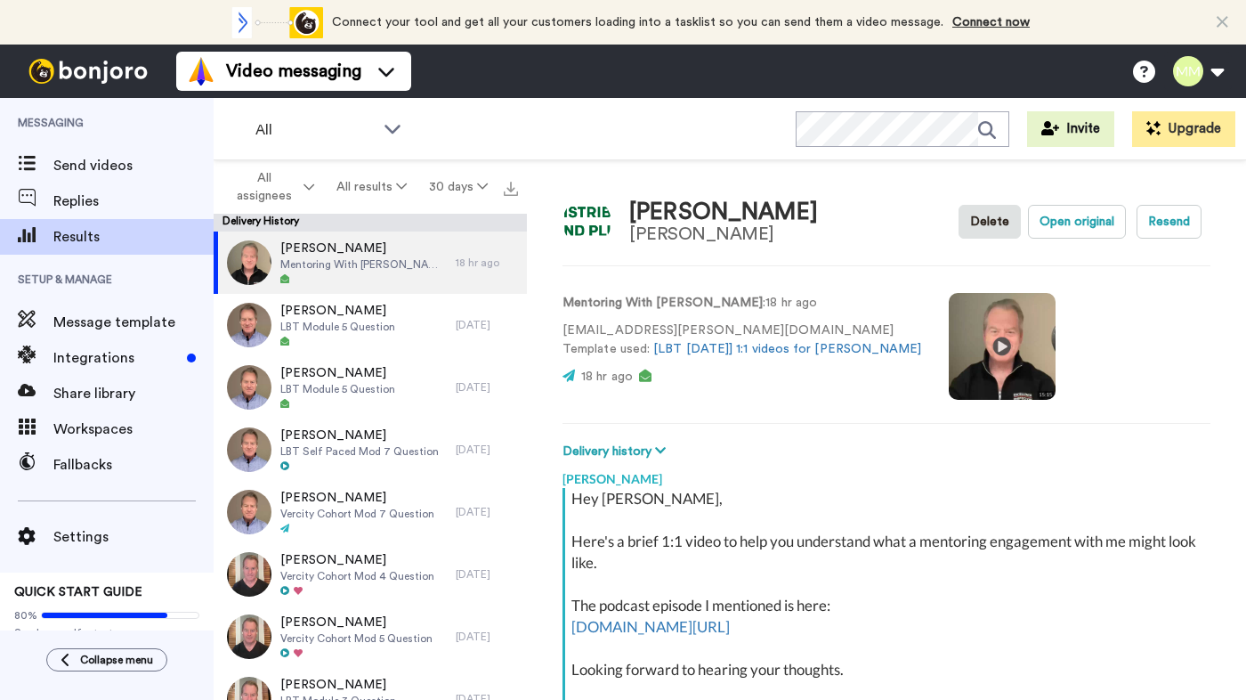
scroll to position [288, 0]
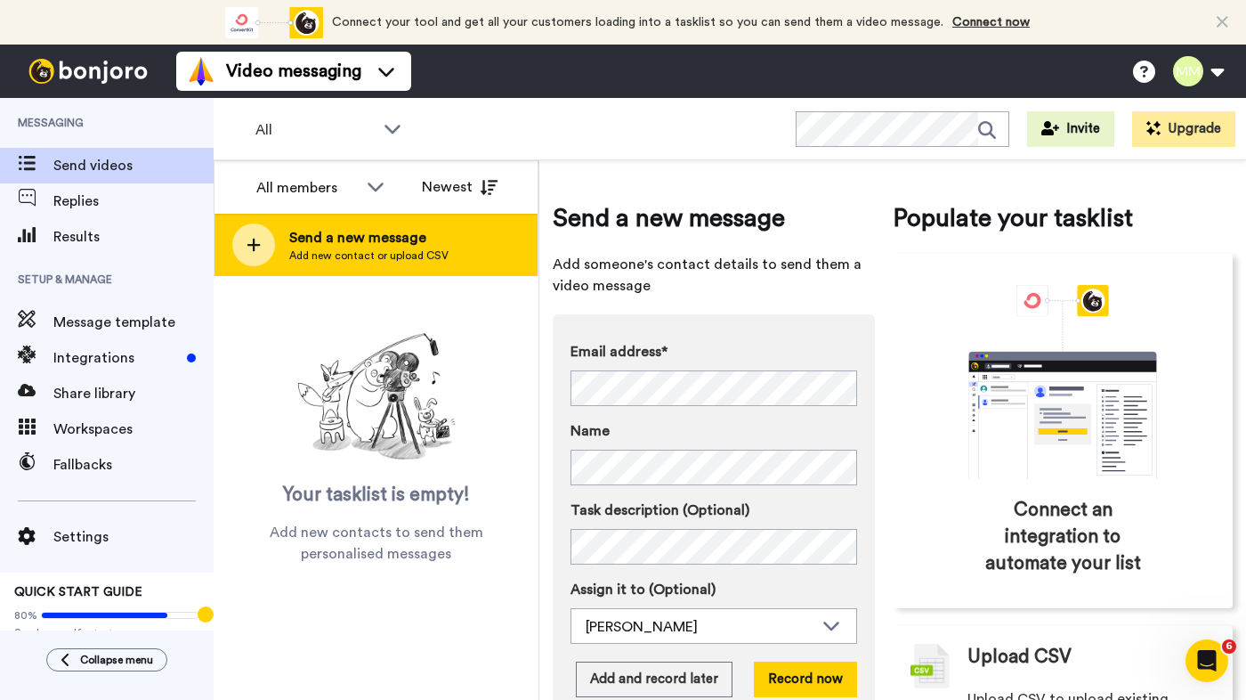
click at [288, 238] on div "Send a new message Add new contact or upload CSV" at bounding box center [376, 245] width 323 height 62
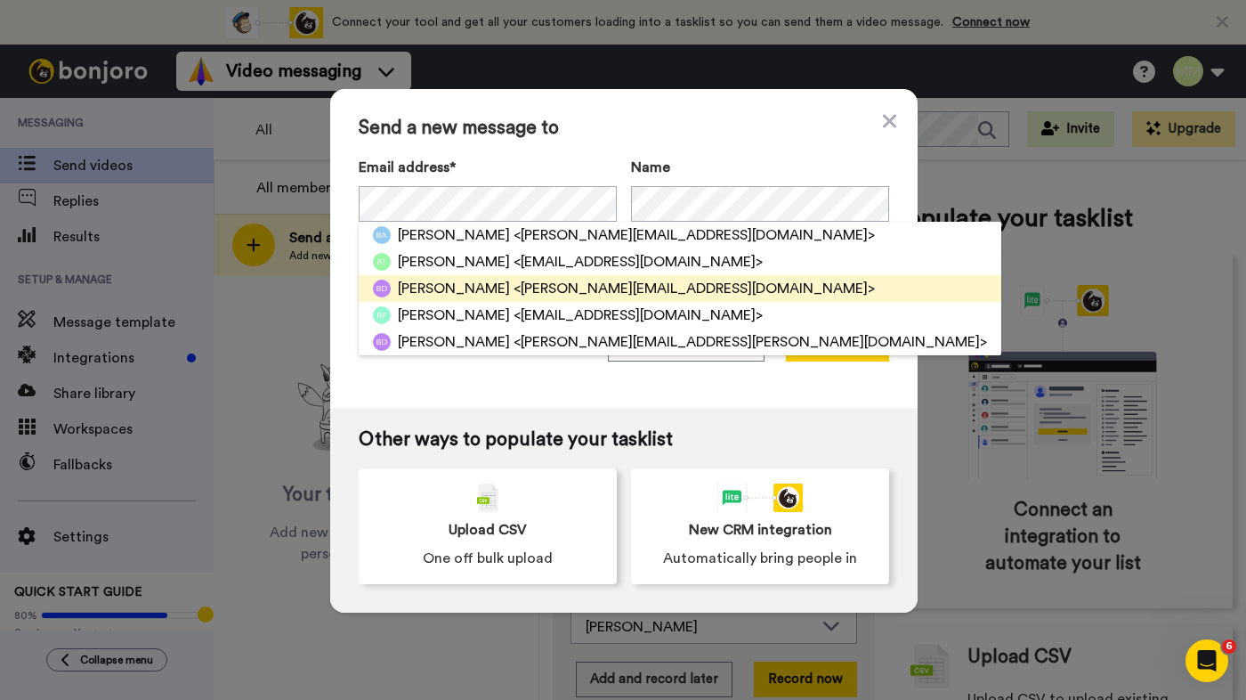
click at [532, 289] on span "<[PERSON_NAME][EMAIL_ADDRESS][DOMAIN_NAME]>" at bounding box center [694, 288] width 361 height 21
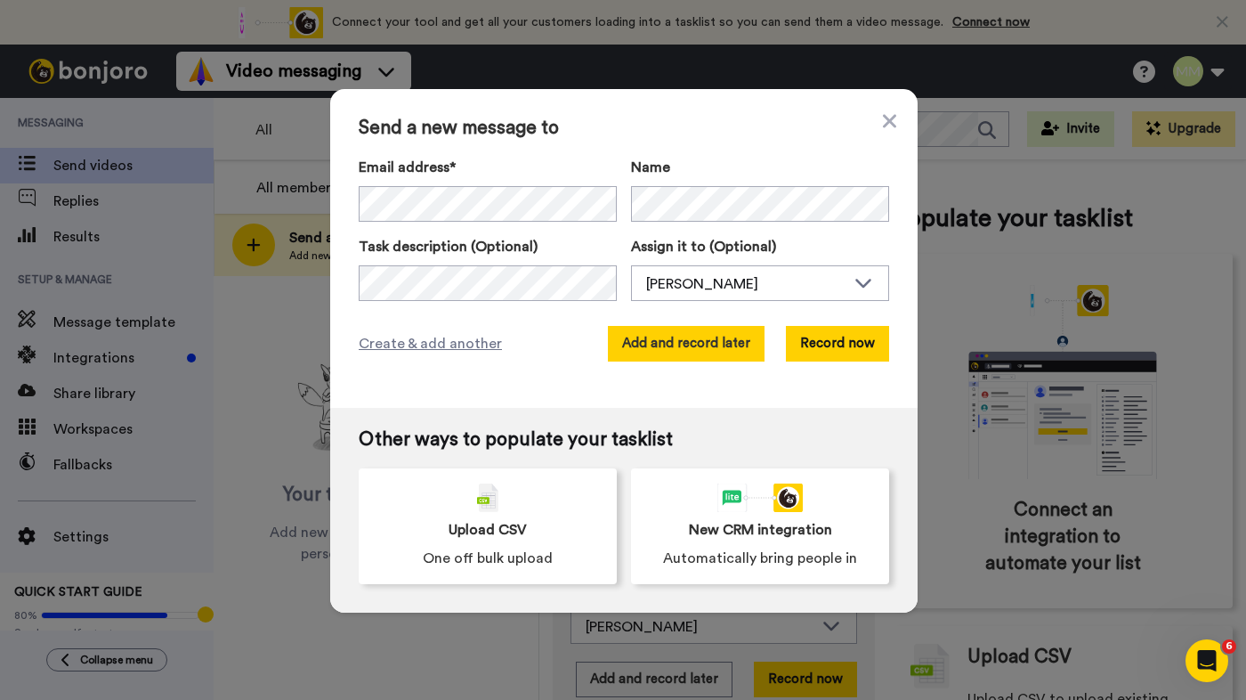
click at [710, 341] on button "Add and record later" at bounding box center [686, 344] width 157 height 36
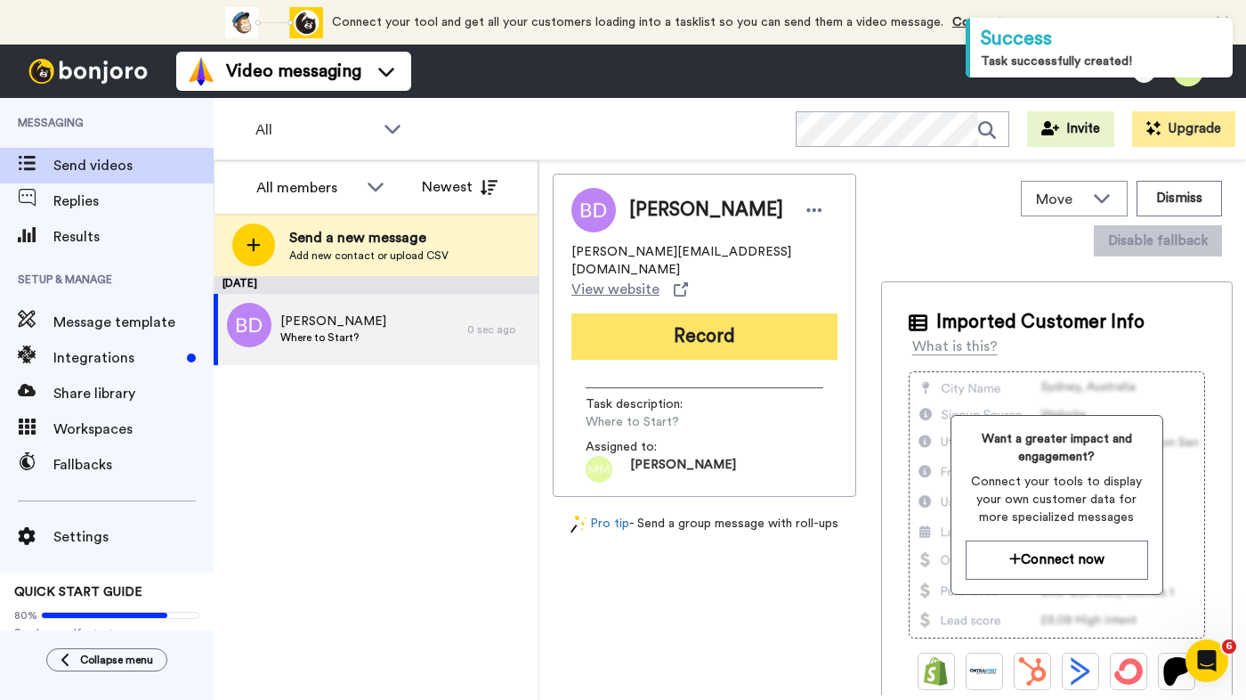
click at [662, 318] on button "Record" at bounding box center [705, 336] width 266 height 46
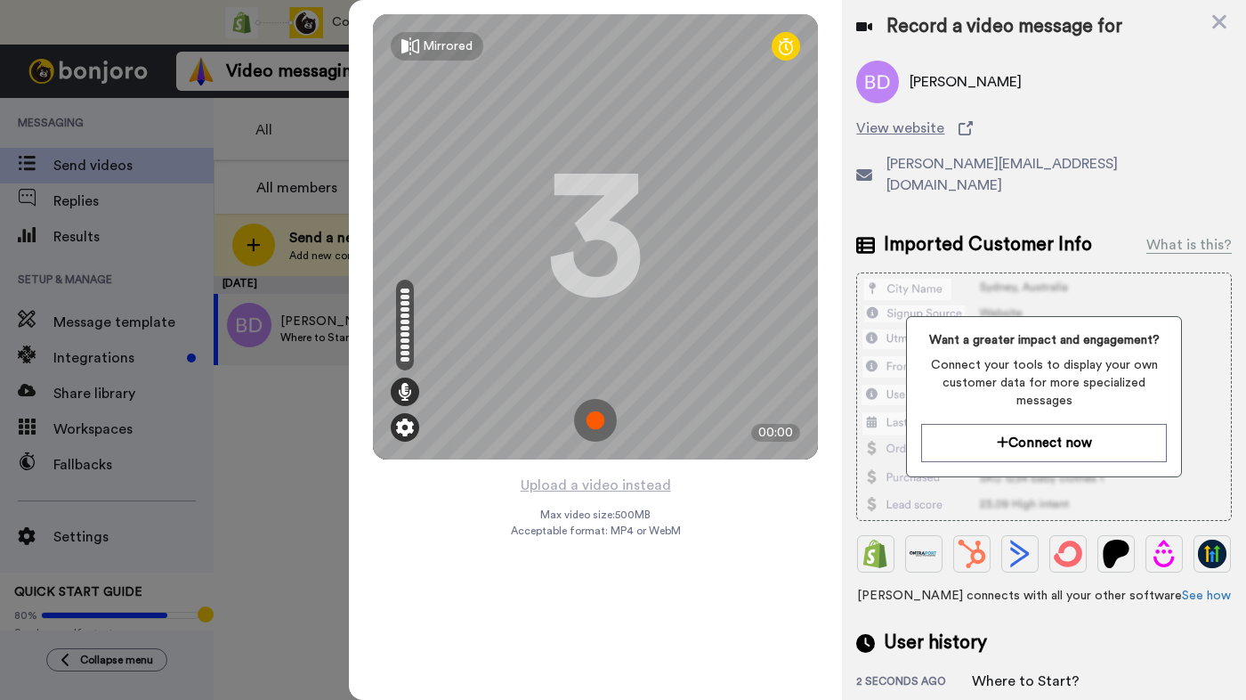
click at [408, 423] on img at bounding box center [405, 427] width 18 height 18
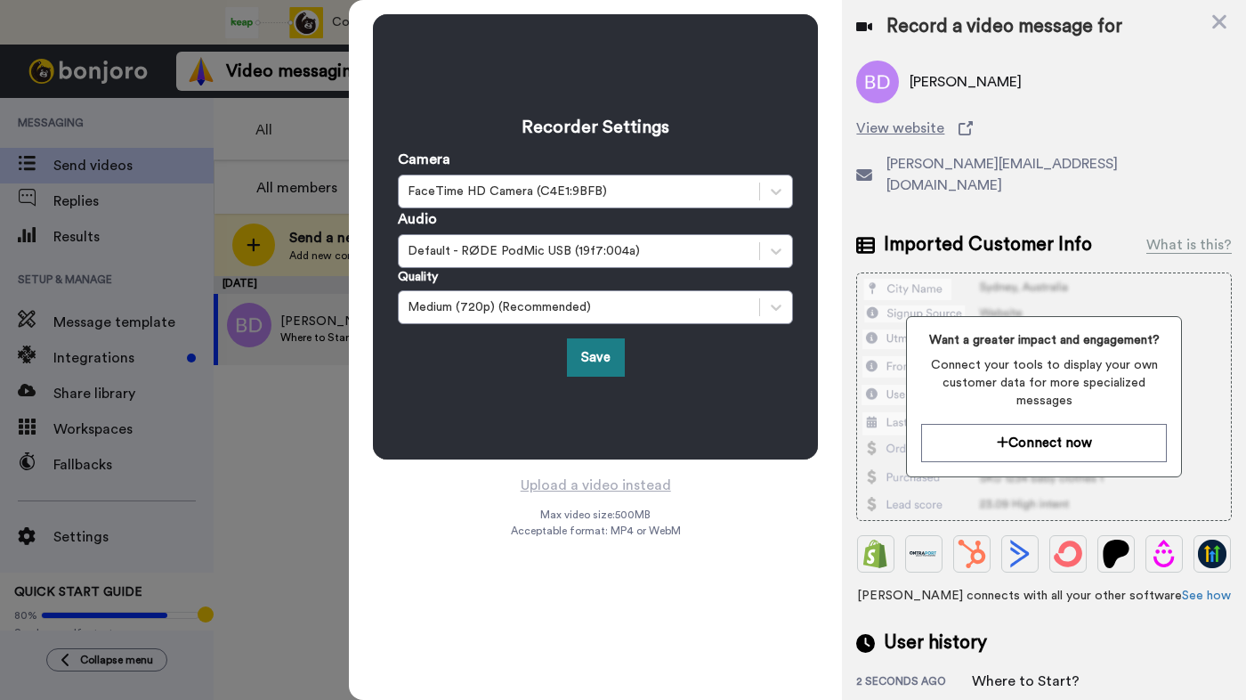
click at [605, 356] on button "Save" at bounding box center [596, 357] width 58 height 38
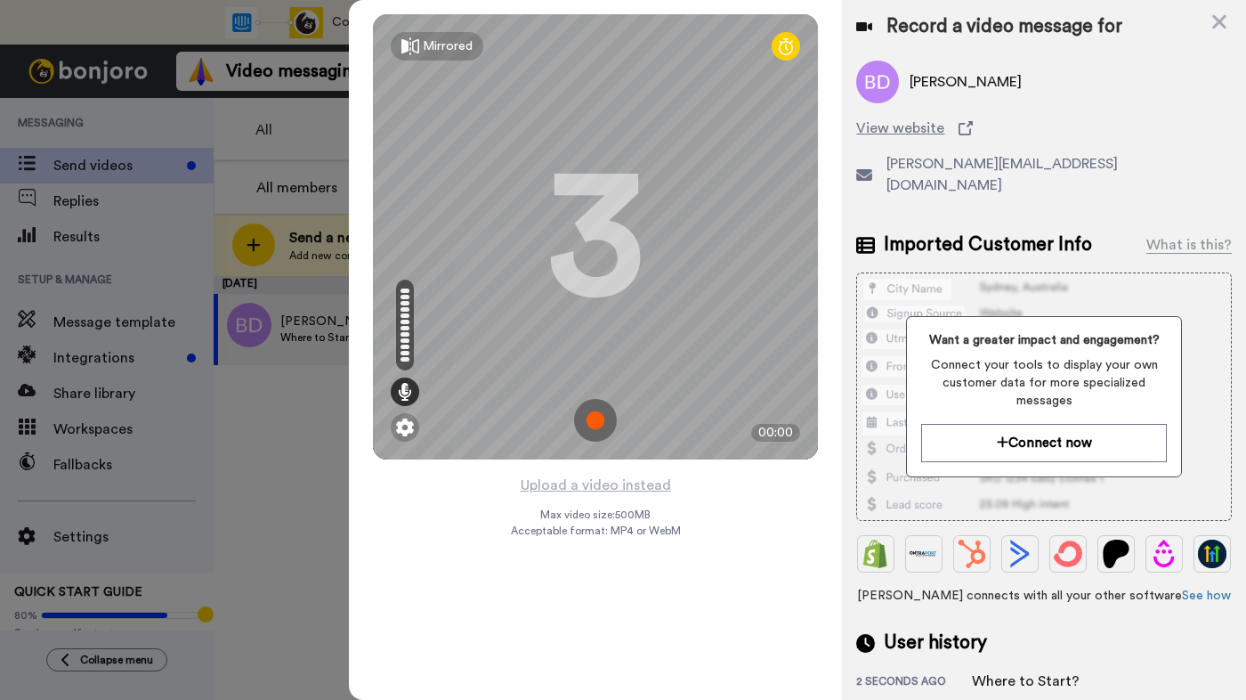
click at [597, 416] on img at bounding box center [595, 420] width 43 height 43
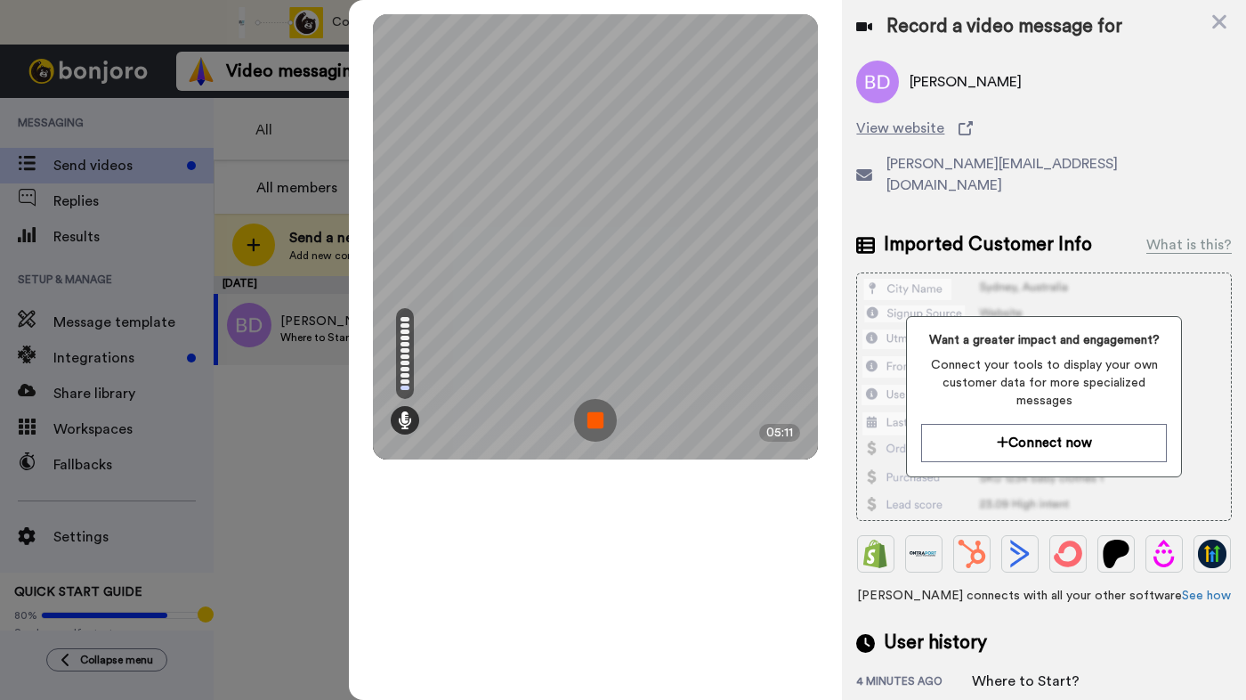
click at [597, 416] on img at bounding box center [595, 420] width 43 height 43
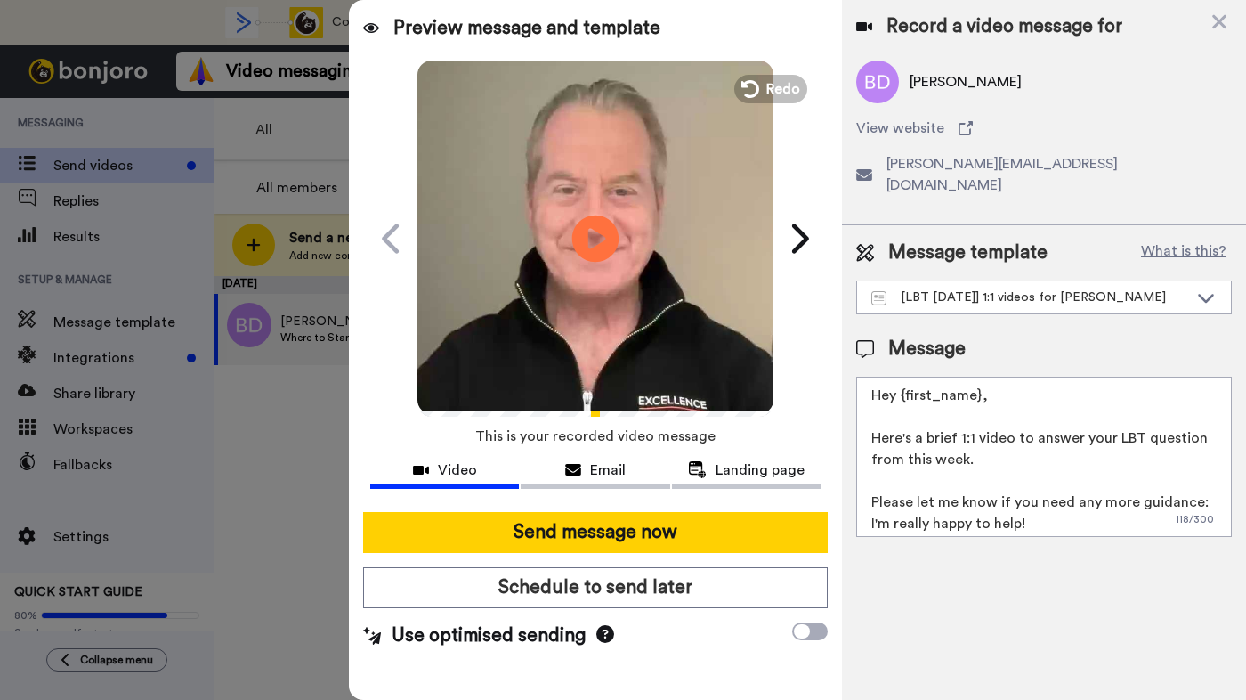
click at [594, 237] on icon "Play/Pause" at bounding box center [595, 238] width 47 height 85
drag, startPoint x: 872, startPoint y: 416, endPoint x: 967, endPoint y: 446, distance: 100.0
click at [967, 446] on textarea "Hey {first_name}, Here's a brief 1:1 video to answer your LBT question from thi…" at bounding box center [1044, 457] width 376 height 160
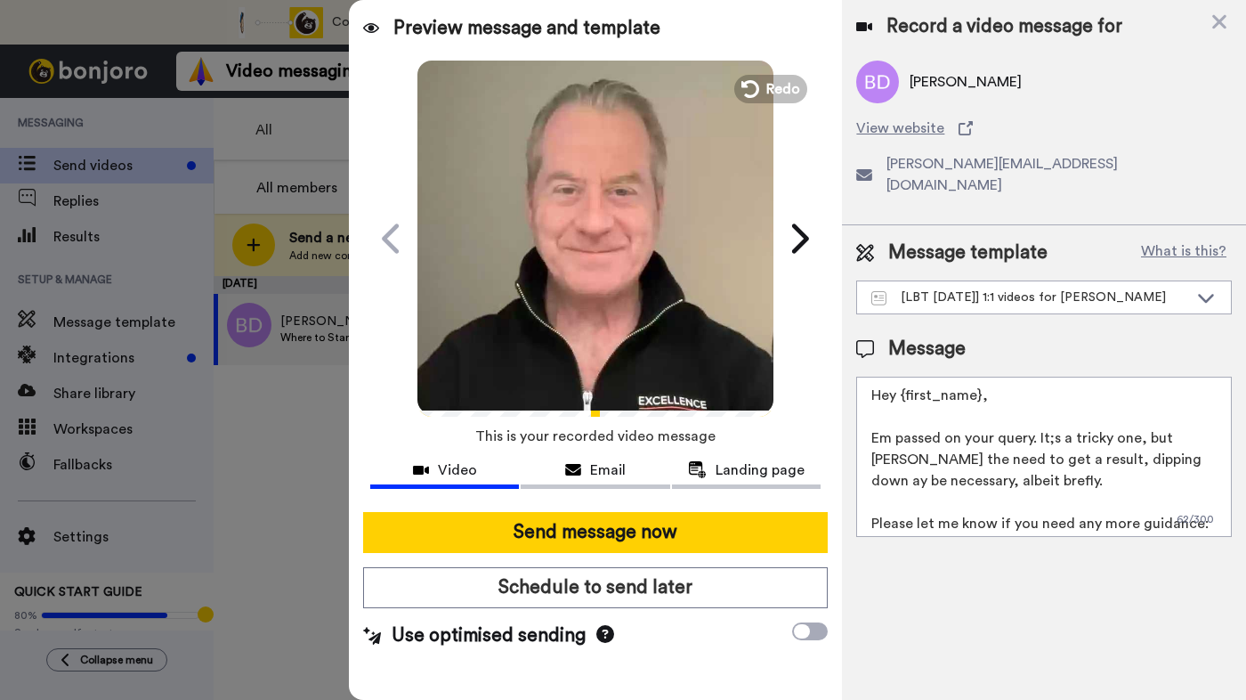
click at [996, 460] on textarea "Hey {first_name}, Em passed on your query. It;s a tricky one, but [PERSON_NAME]…" at bounding box center [1044, 457] width 376 height 160
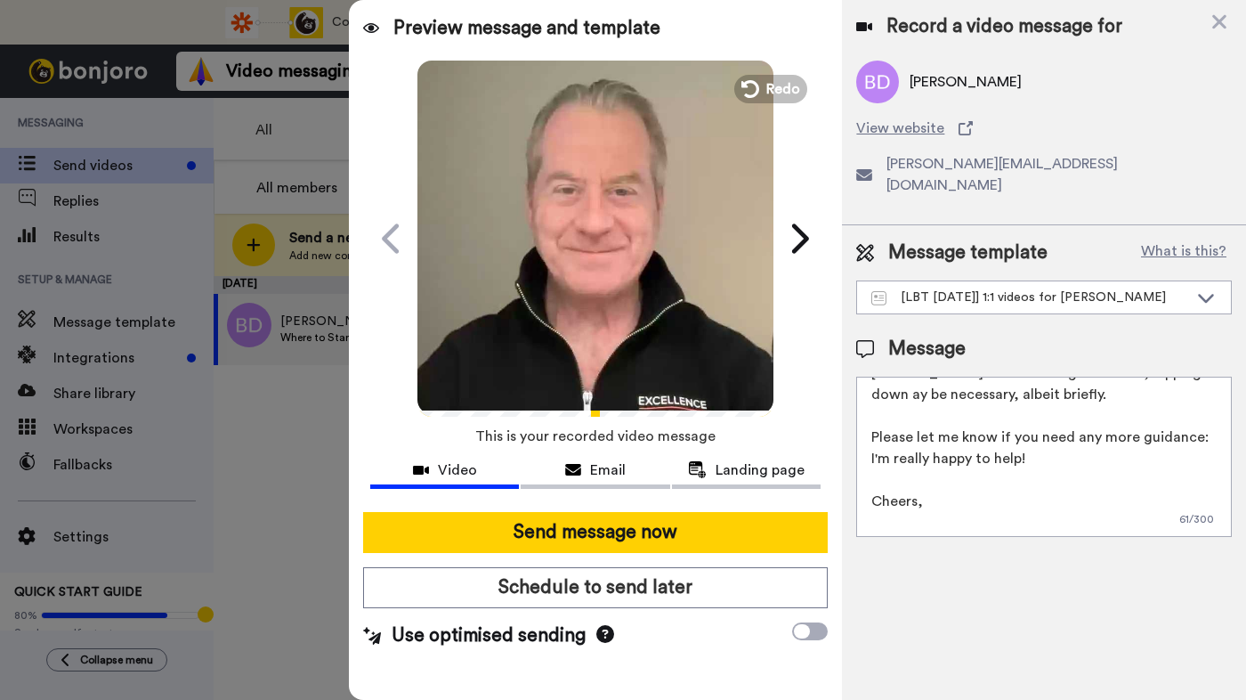
scroll to position [87, 0]
drag, startPoint x: 874, startPoint y: 415, endPoint x: 1019, endPoint y: 429, distance: 145.8
click at [1019, 429] on textarea "Hey {first_name}, Em passed on your query. It;s a tricky one, but [PERSON_NAME]…" at bounding box center [1044, 457] width 376 height 160
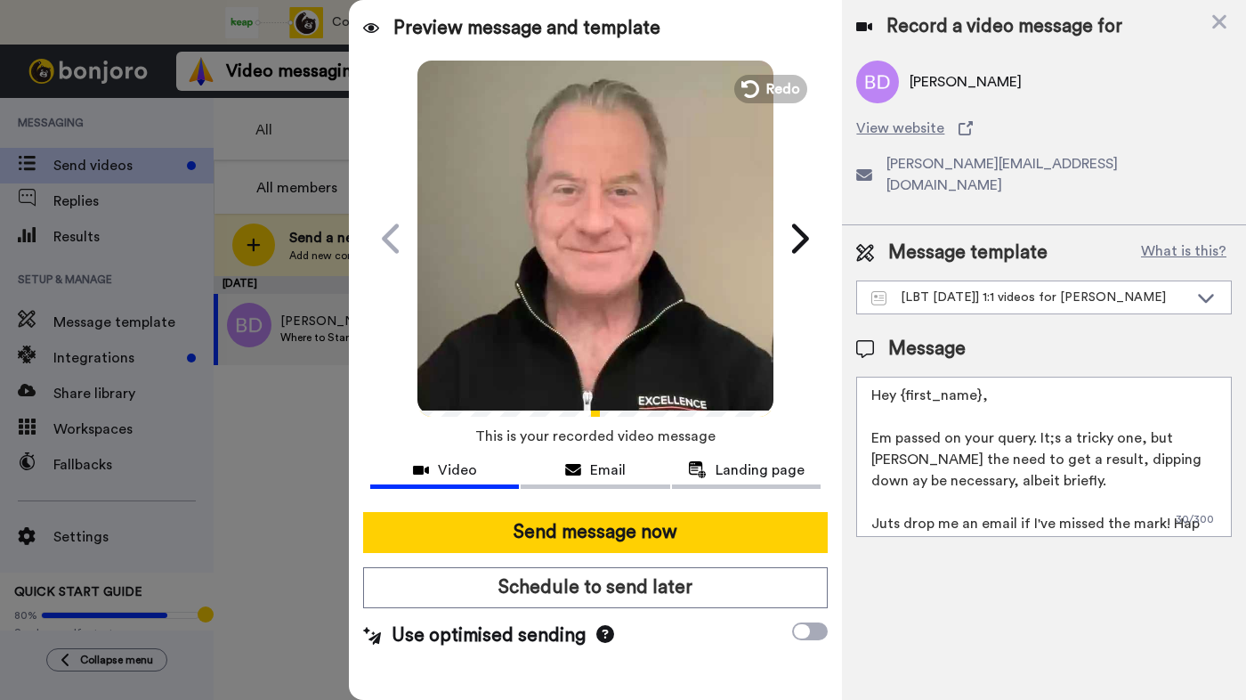
scroll to position [31, 0]
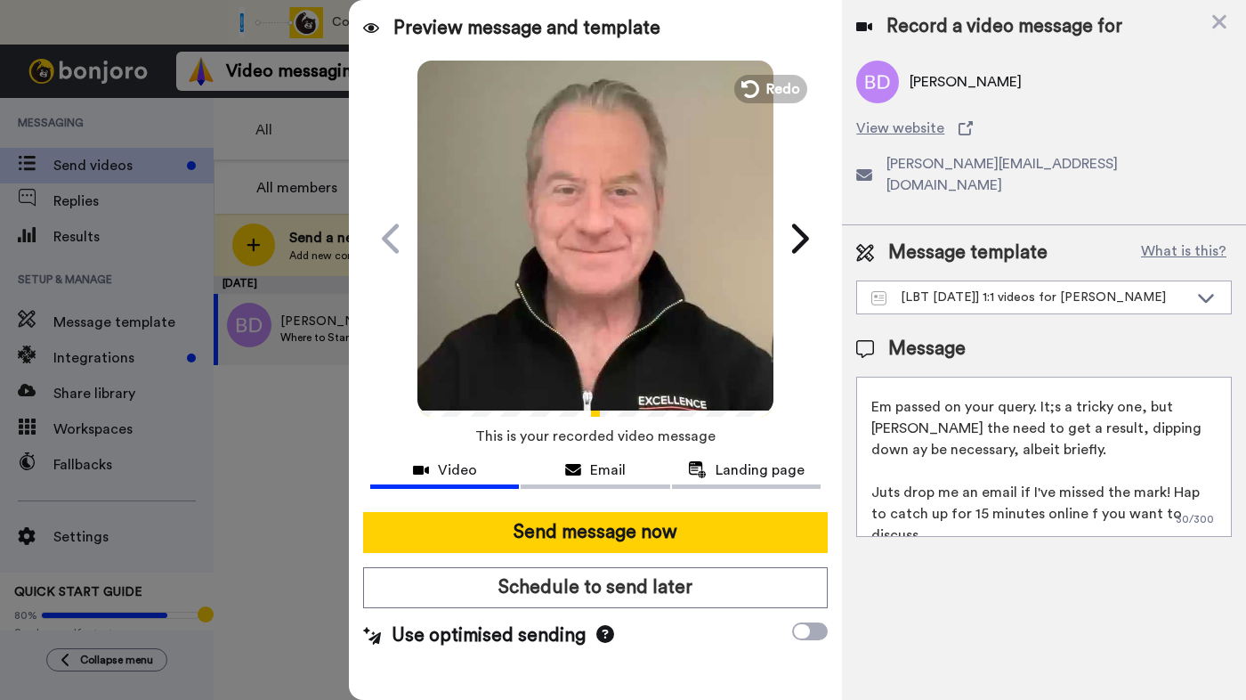
click at [1051, 390] on textarea "Hey {first_name}, Em passed on your query. It;s a tricky one, but [PERSON_NAME]…" at bounding box center [1044, 457] width 376 height 160
click at [1182, 388] on textarea "Hey {first_name}, Em passed on your query. It's a tricky one, but [PERSON_NAME]…" at bounding box center [1044, 457] width 376 height 160
click at [1122, 407] on textarea "Hey {first_name}, Em passed on your query. It's a tricky one, but given the nee…" at bounding box center [1044, 457] width 376 height 160
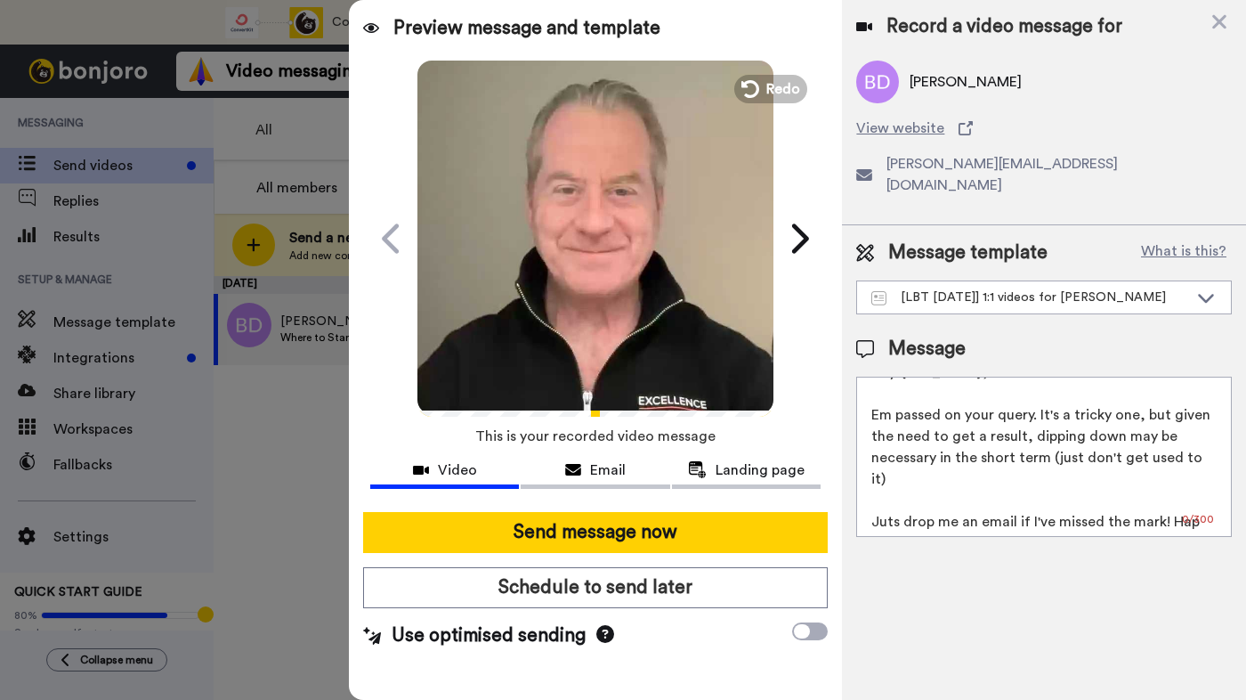
scroll to position [28, 0]
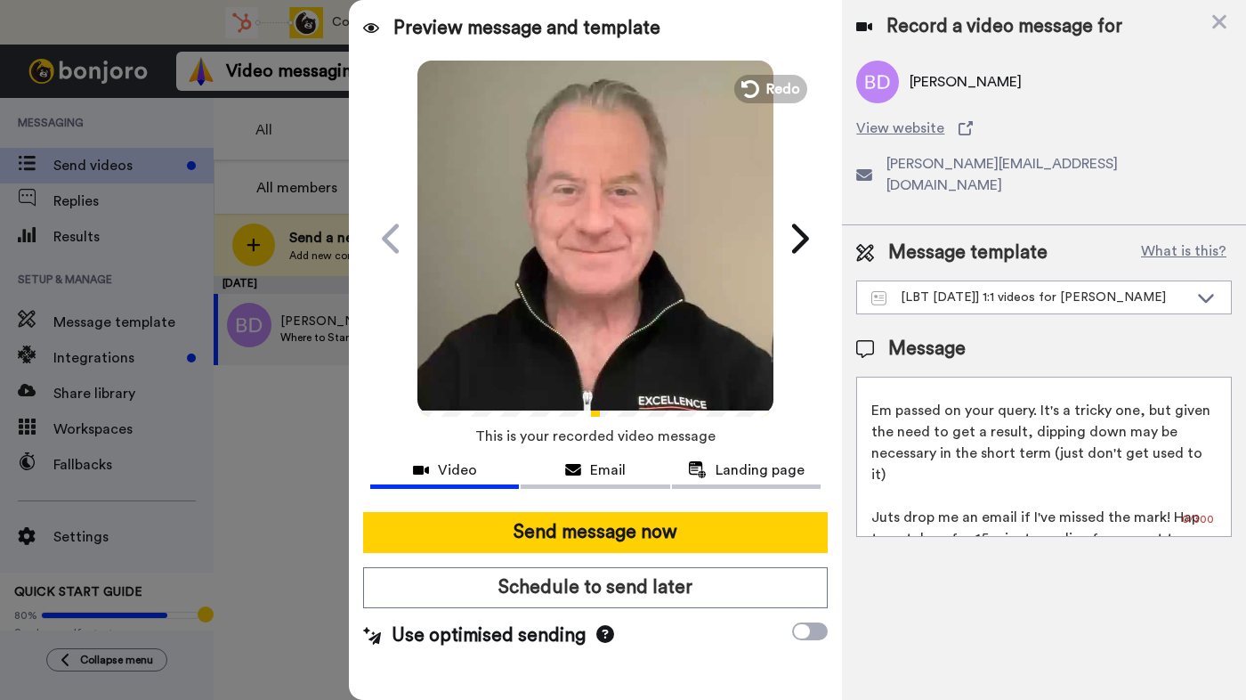
click at [984, 411] on textarea "Hey {first_name}, Em passed on your query. It's a tricky one, but given the nee…" at bounding box center [1044, 457] width 376 height 160
click at [1205, 431] on textarea "Hey {first_name}, Em passed on your query. It's a tricky one, but given the nee…" at bounding box center [1044, 457] width 376 height 160
click at [897, 475] on textarea "Hey {first_name}, Em passed on your query. It's a tricky one, but given the nee…" at bounding box center [1044, 457] width 376 height 160
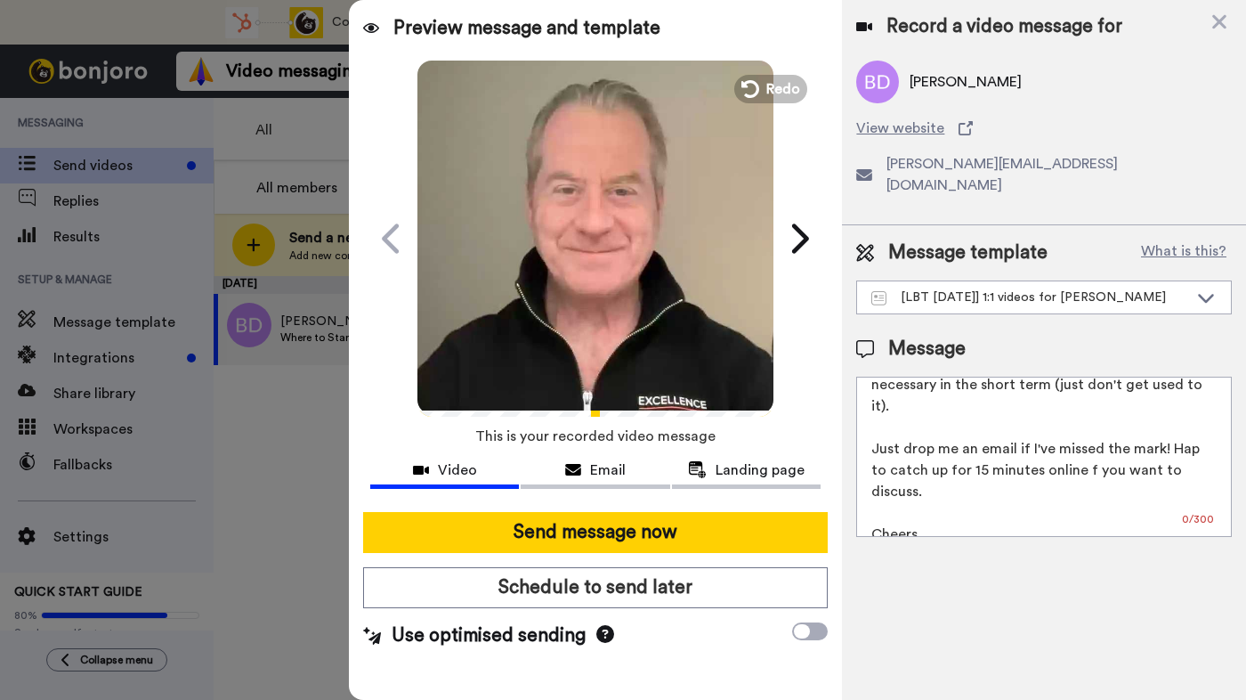
scroll to position [112, 0]
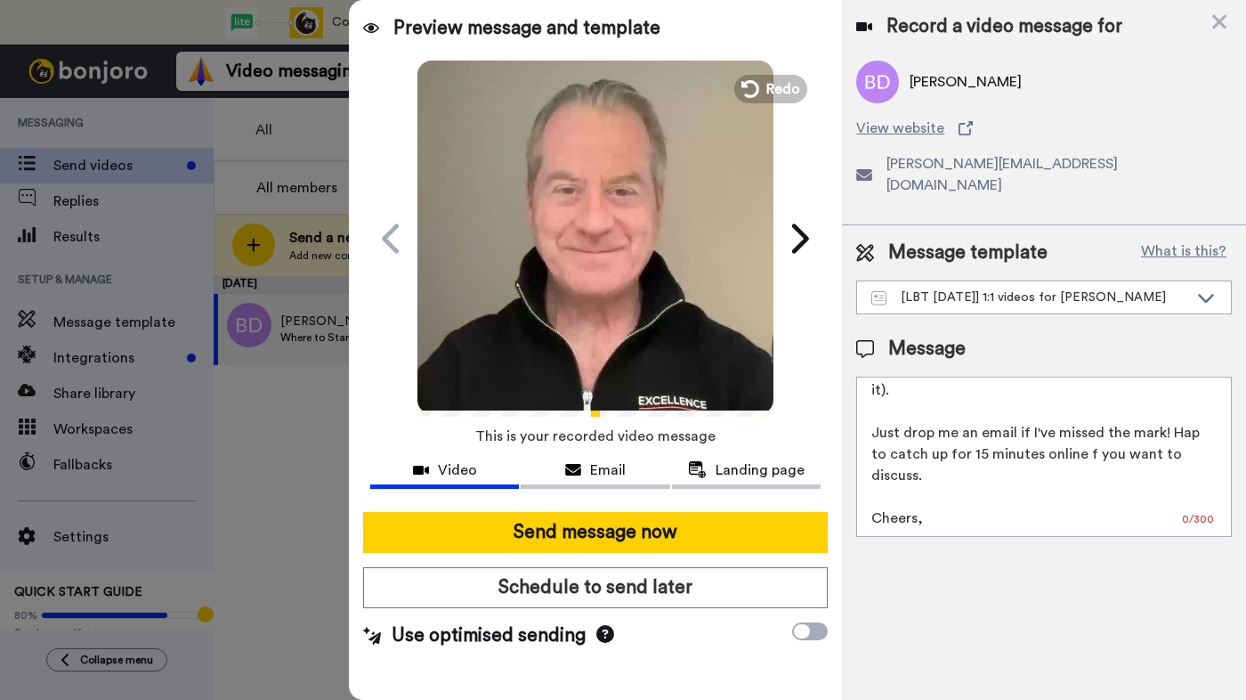
click at [1014, 414] on textarea "Hey {first_name}, Em passed on your query. It's a tricky one, but given the nee…" at bounding box center [1044, 457] width 376 height 160
click at [1192, 393] on textarea "Hey {first_name}, Em passed on your query. It's a tricky one, but given the nee…" at bounding box center [1044, 457] width 376 height 160
click at [910, 394] on textarea "Hey {first_name}, Em passed on your query. It's a tricky one, but given the nee…" at bounding box center [1044, 457] width 376 height 160
click at [993, 413] on textarea "Hey {first_name}, Em passed on your query. It's a tricky one, but given the nee…" at bounding box center [1044, 457] width 376 height 160
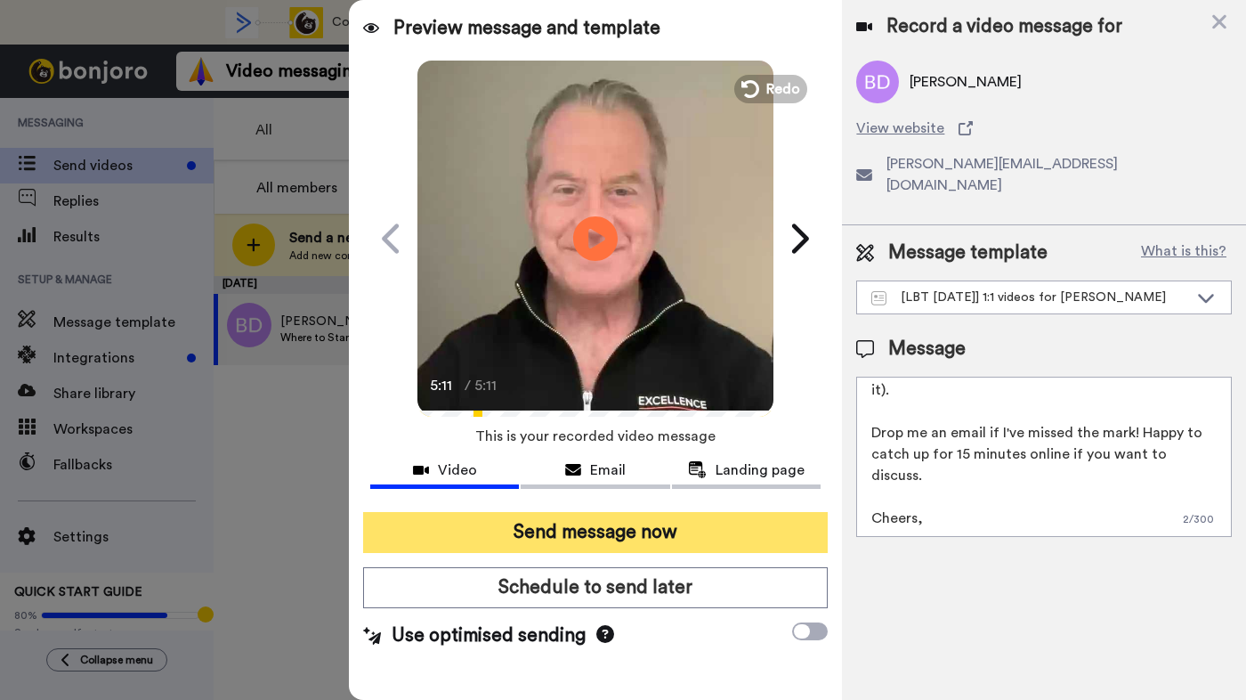
type textarea "Hey {first_name}, Em passed on your query. It's a tricky one, but given the nee…"
click at [742, 532] on button "Send message now" at bounding box center [595, 532] width 465 height 41
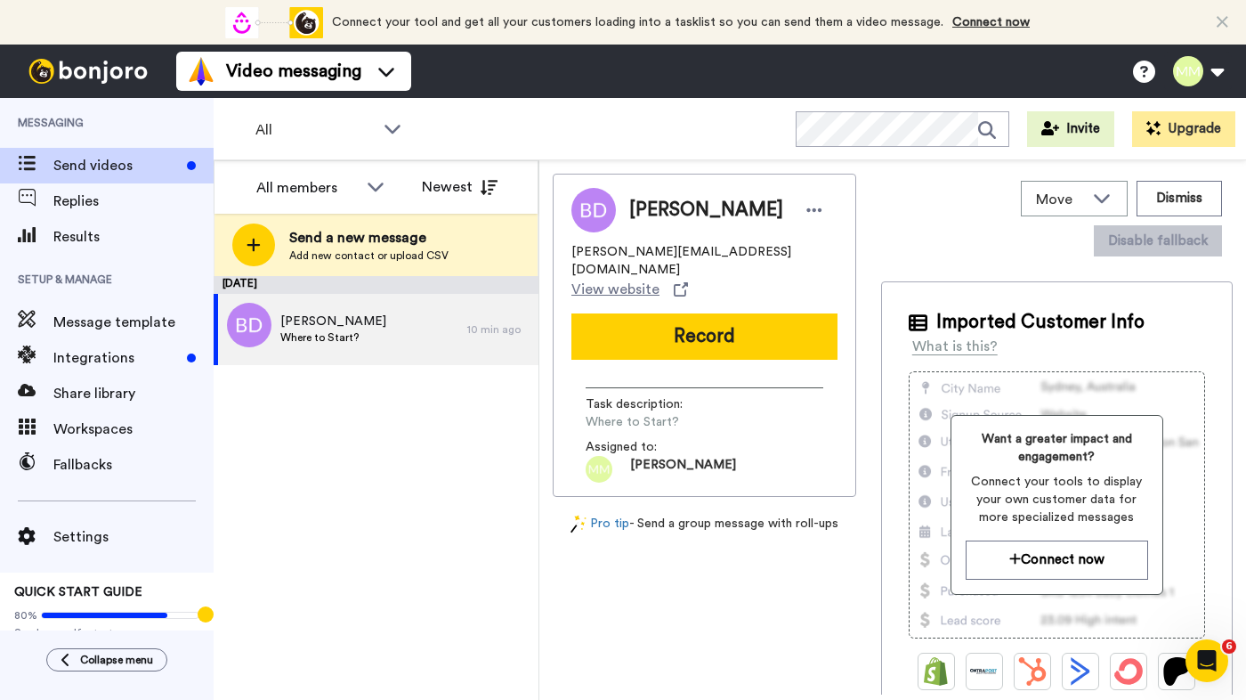
scroll to position [0, 0]
